Goal: Task Accomplishment & Management: Complete application form

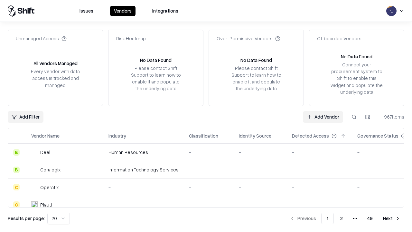
click at [323, 117] on link "Add Vendor" at bounding box center [323, 117] width 40 height 12
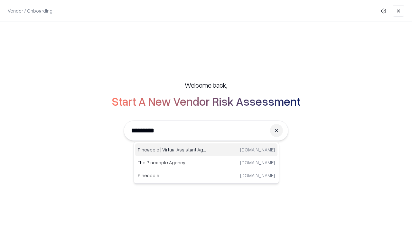
click at [206, 150] on div "Pineapple | Virtual Assistant Agency [DOMAIN_NAME]" at bounding box center [206, 149] width 142 height 13
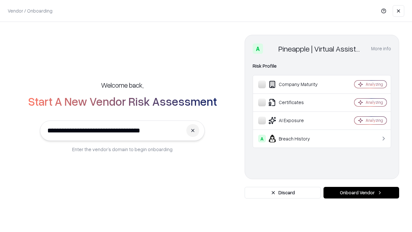
type input "**********"
click at [361, 193] on button "Onboard Vendor" at bounding box center [362, 193] width 76 height 12
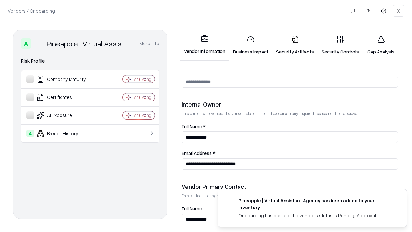
scroll to position [333, 0]
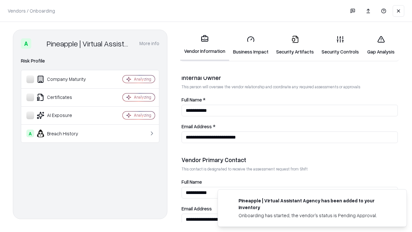
click at [251, 45] on link "Business Impact" at bounding box center [250, 45] width 43 height 30
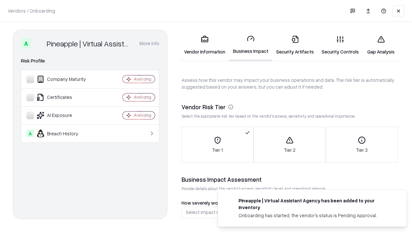
click at [295, 45] on link "Security Artifacts" at bounding box center [294, 45] width 45 height 30
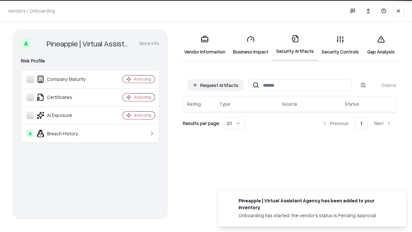
click at [215, 84] on button "Request Artifacts" at bounding box center [215, 85] width 56 height 12
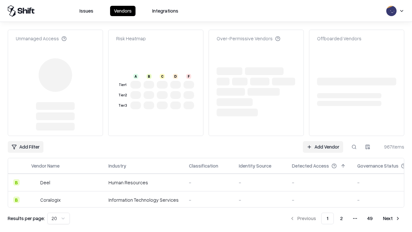
click at [323, 141] on link "Add Vendor" at bounding box center [323, 147] width 40 height 12
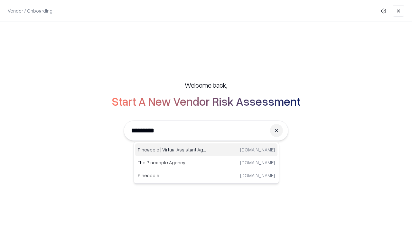
click at [206, 150] on div "Pineapple | Virtual Assistant Agency [DOMAIN_NAME]" at bounding box center [206, 149] width 142 height 13
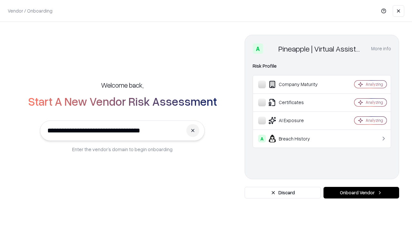
type input "**********"
click at [361, 193] on button "Onboard Vendor" at bounding box center [362, 193] width 76 height 12
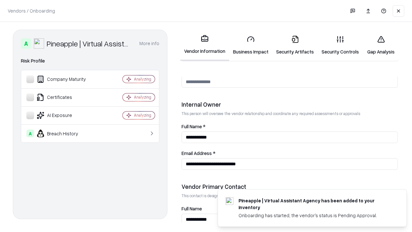
scroll to position [333, 0]
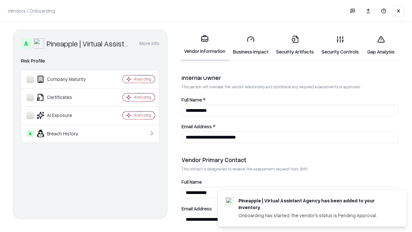
click at [381, 45] on link "Gap Analysis" at bounding box center [381, 45] width 36 height 30
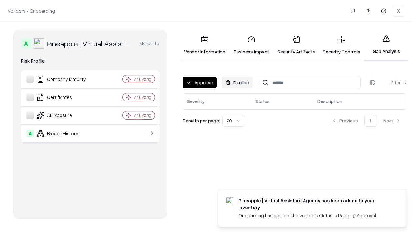
click at [200, 82] on button "Approve" at bounding box center [200, 83] width 34 height 12
